Goal: Transaction & Acquisition: Purchase product/service

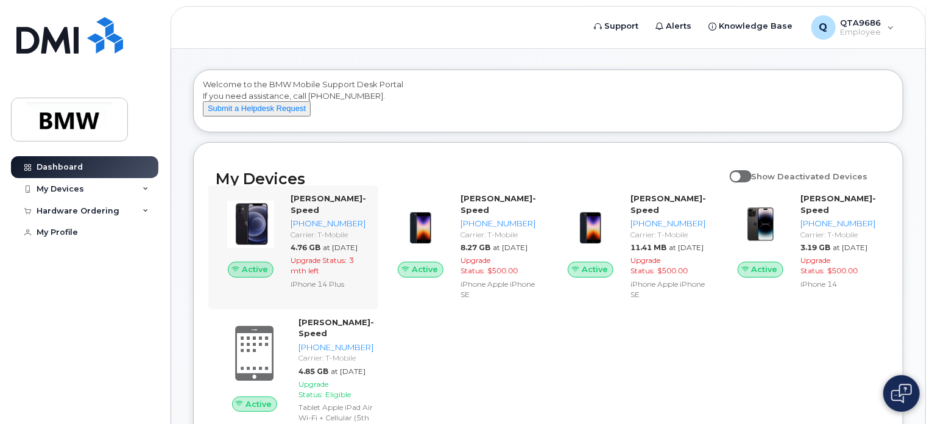
scroll to position [61, 0]
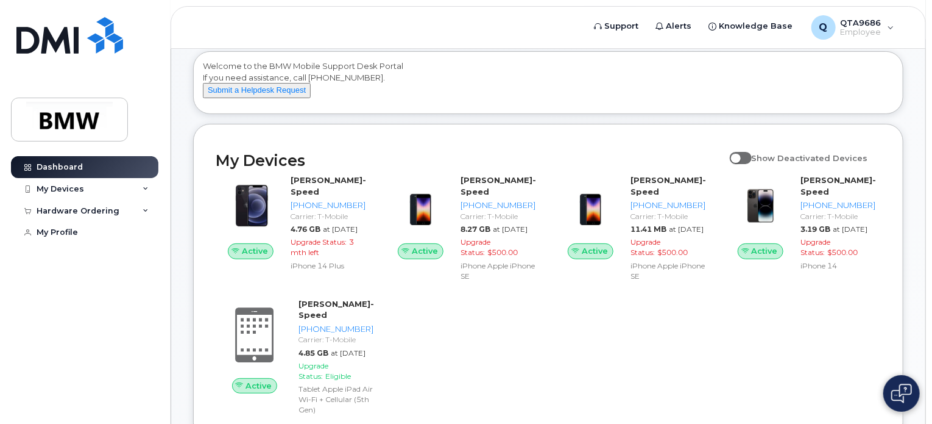
click at [740, 156] on input "Show Deactivated Devices" at bounding box center [735, 151] width 10 height 10
checkbox input "true"
click at [143, 186] on icon at bounding box center [146, 189] width 6 height 6
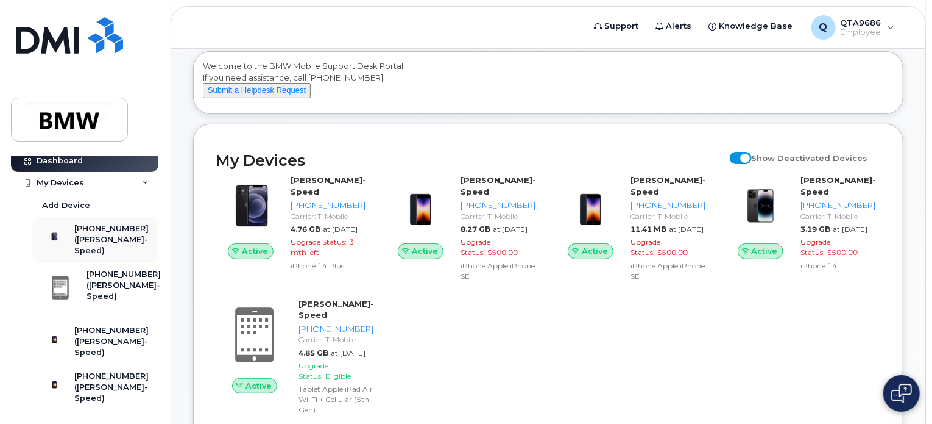
scroll to position [0, 0]
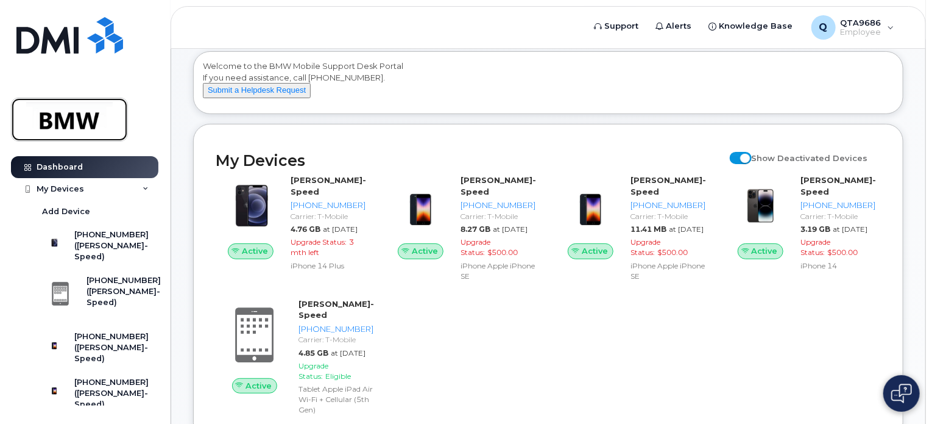
click at [68, 107] on img at bounding box center [70, 119] width 94 height 35
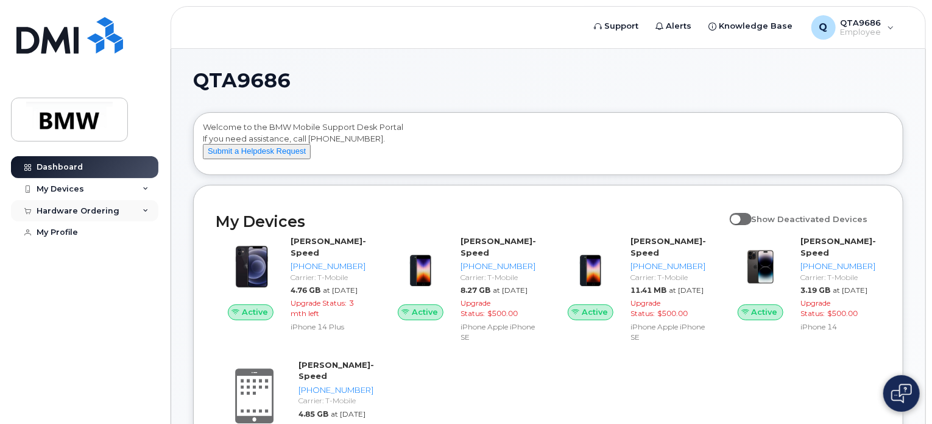
click at [101, 207] on div "Hardware Ordering" at bounding box center [78, 211] width 83 height 10
click at [67, 254] on div "New Order" at bounding box center [65, 255] width 46 height 11
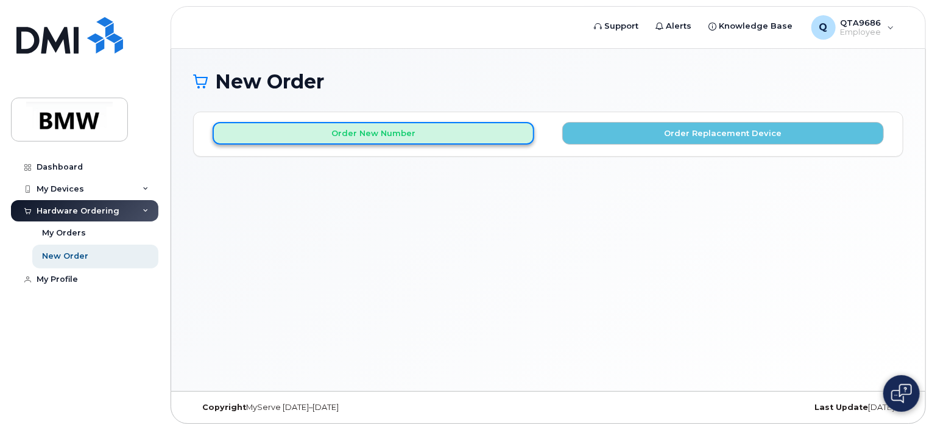
click at [453, 132] on button "Order New Number" at bounding box center [374, 133] width 322 height 23
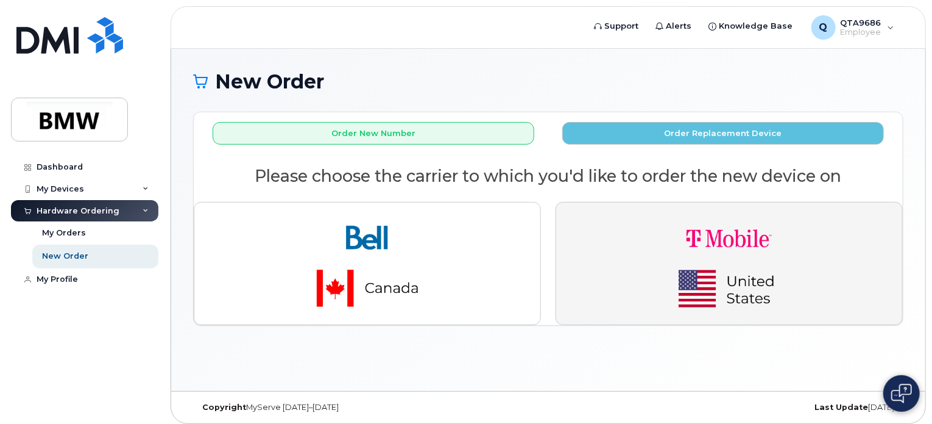
click at [668, 291] on img "button" at bounding box center [729, 263] width 171 height 102
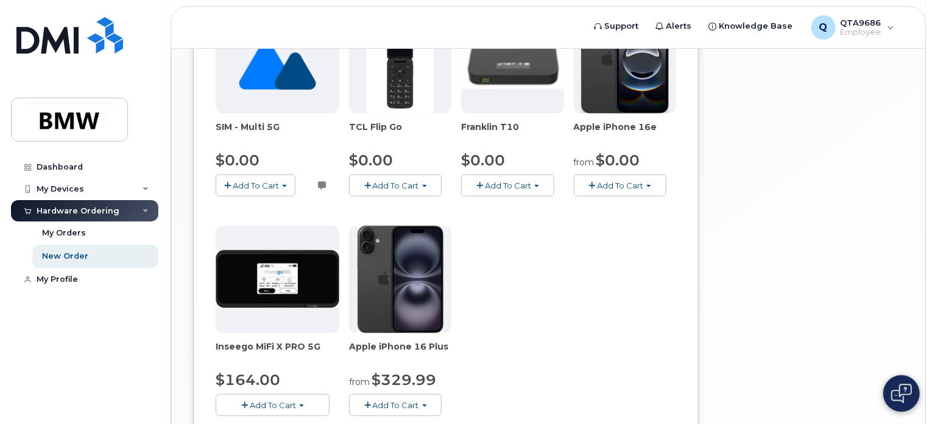
scroll to position [366, 0]
